Goal: Find specific page/section

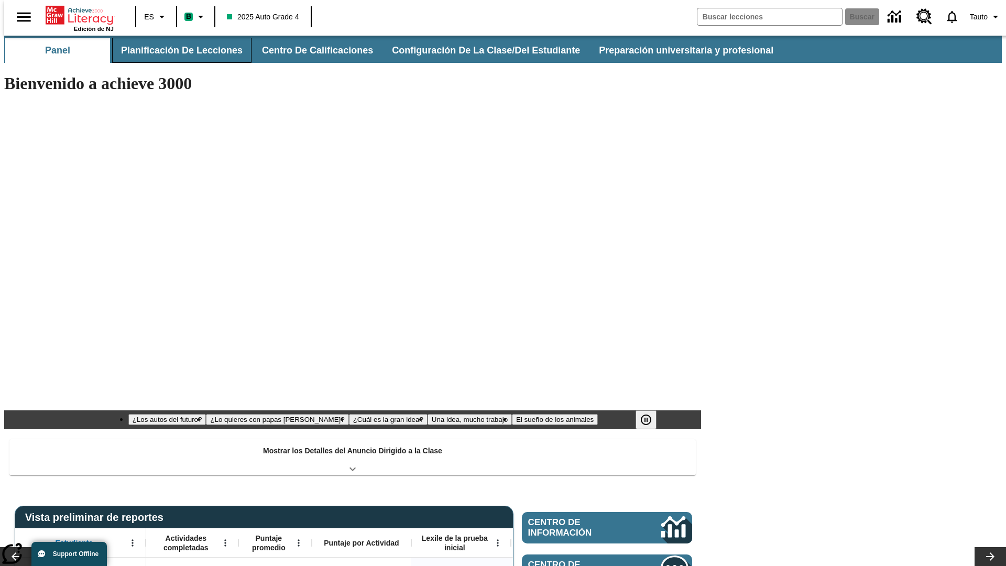
click at [175, 50] on button "Planificación de lecciones" at bounding box center [181, 50] width 139 height 25
